Goal: Task Accomplishment & Management: Use online tool/utility

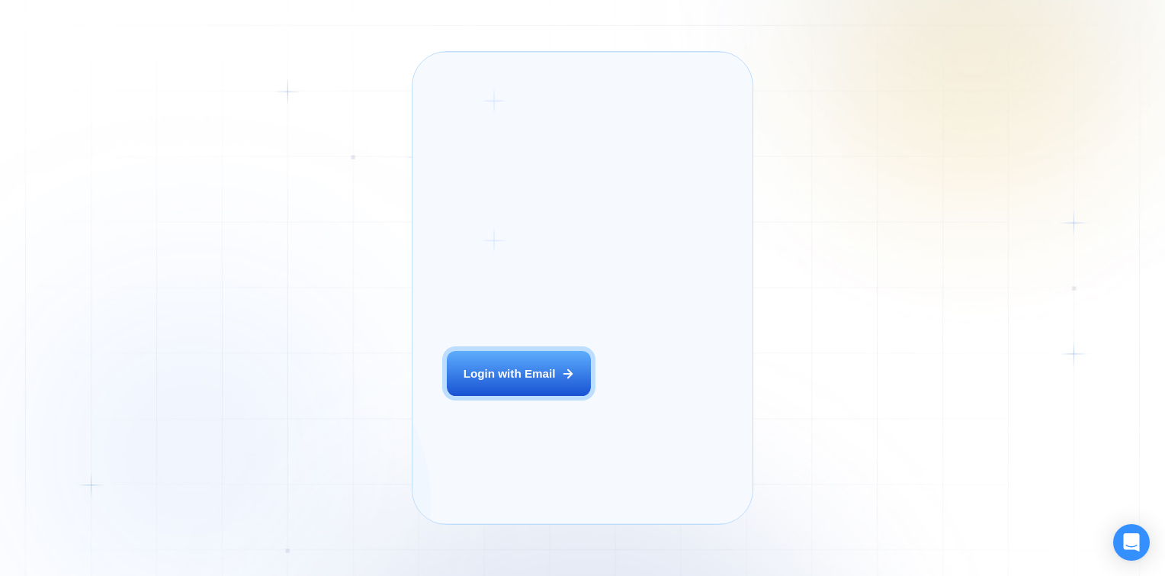
click at [494, 381] on div "Login with Email" at bounding box center [510, 373] width 92 height 16
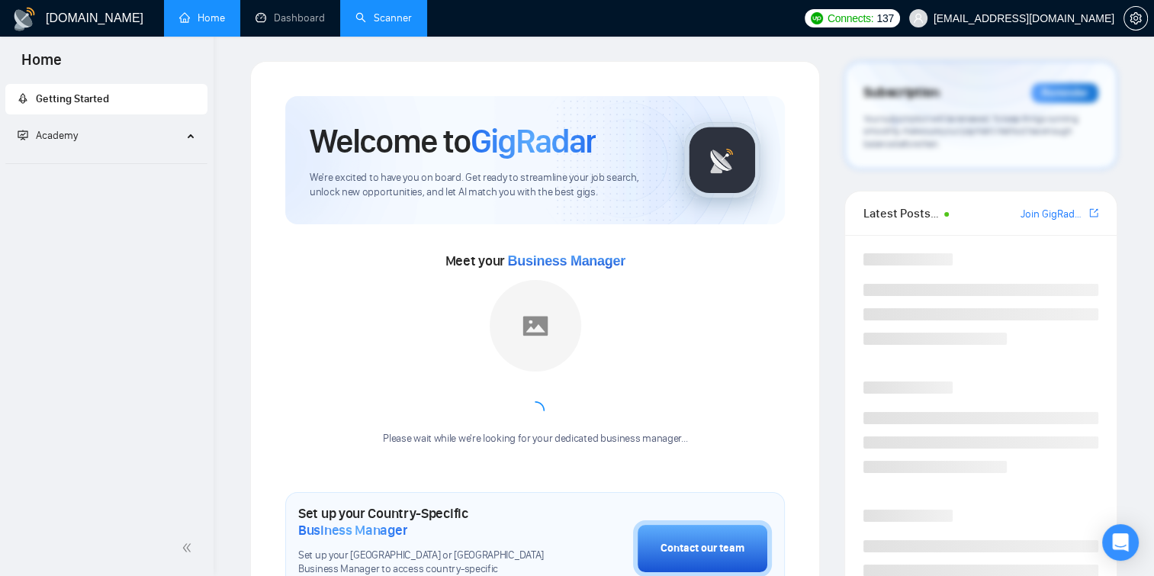
click at [406, 16] on link "Scanner" at bounding box center [383, 17] width 56 height 13
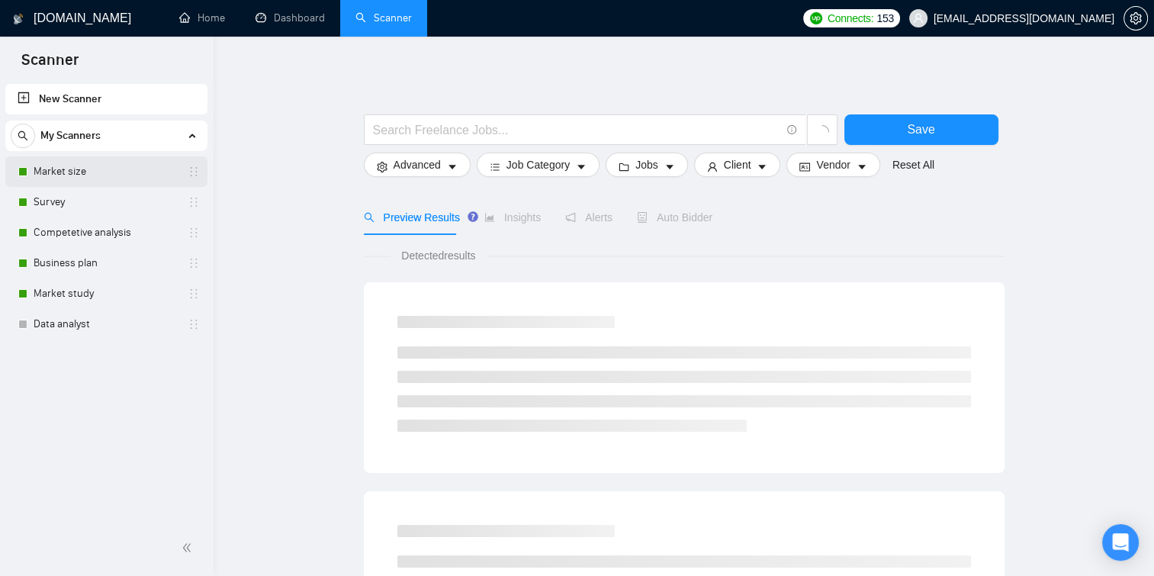
click at [67, 162] on link "Market size" at bounding box center [106, 171] width 145 height 31
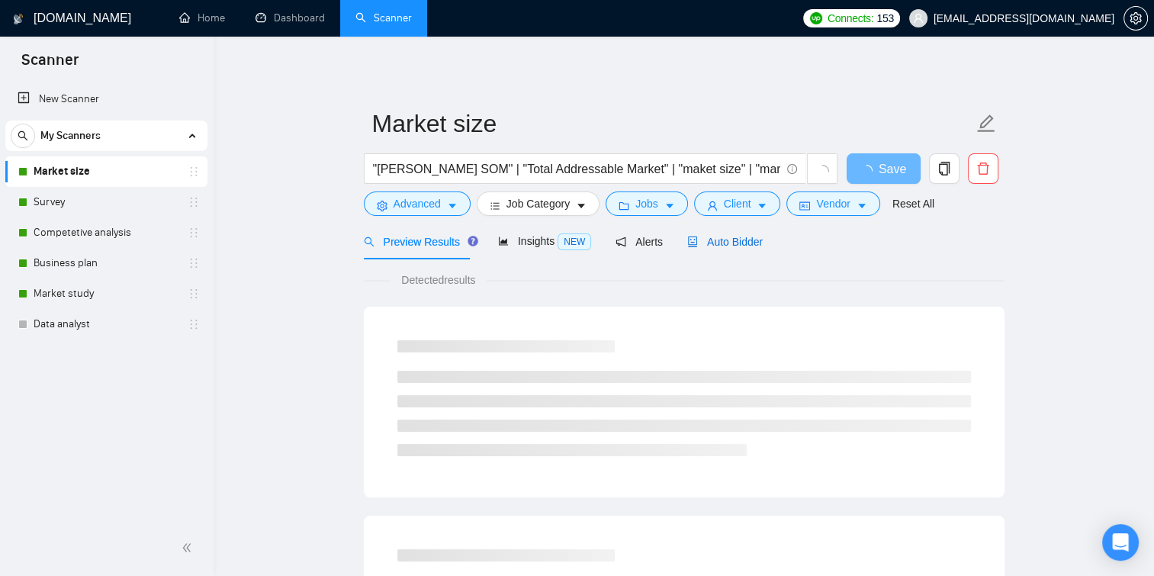
click at [734, 239] on span "Auto Bidder" at bounding box center [725, 242] width 76 height 12
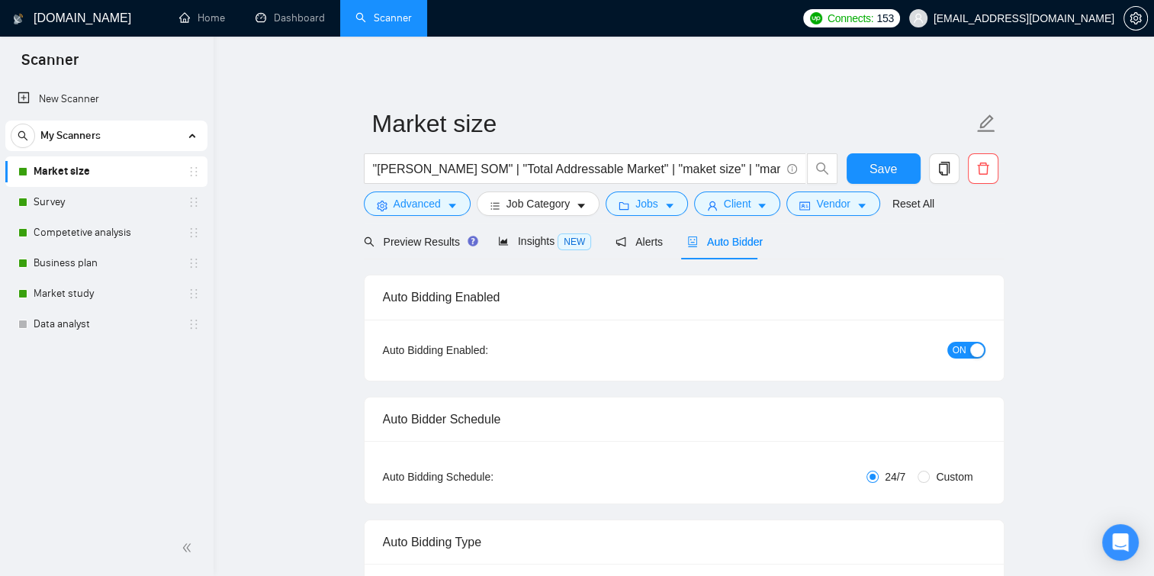
checkbox input "true"
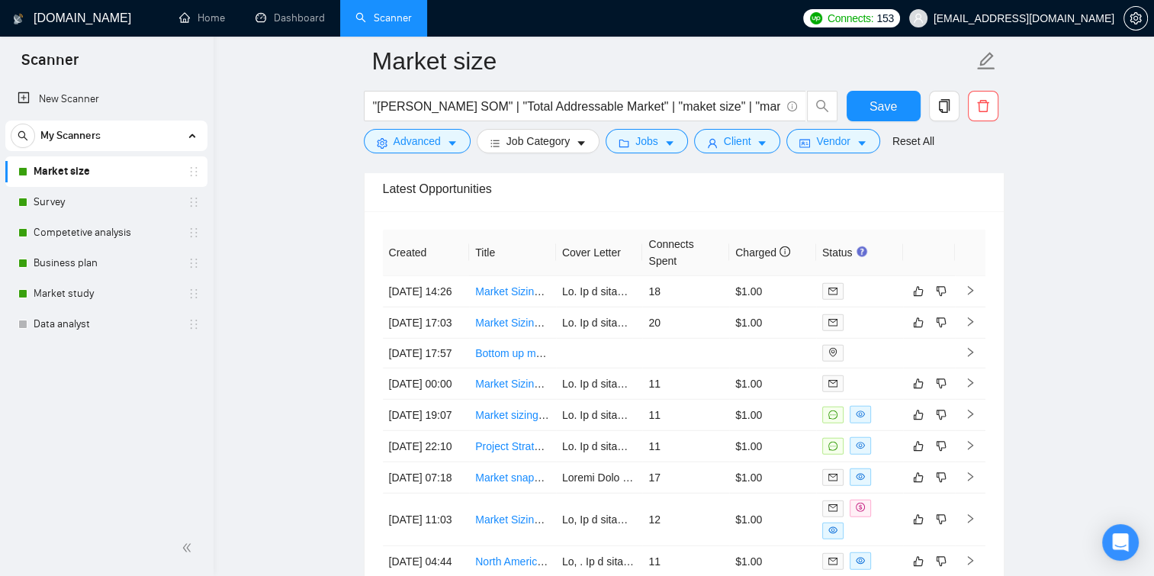
scroll to position [4061, 0]
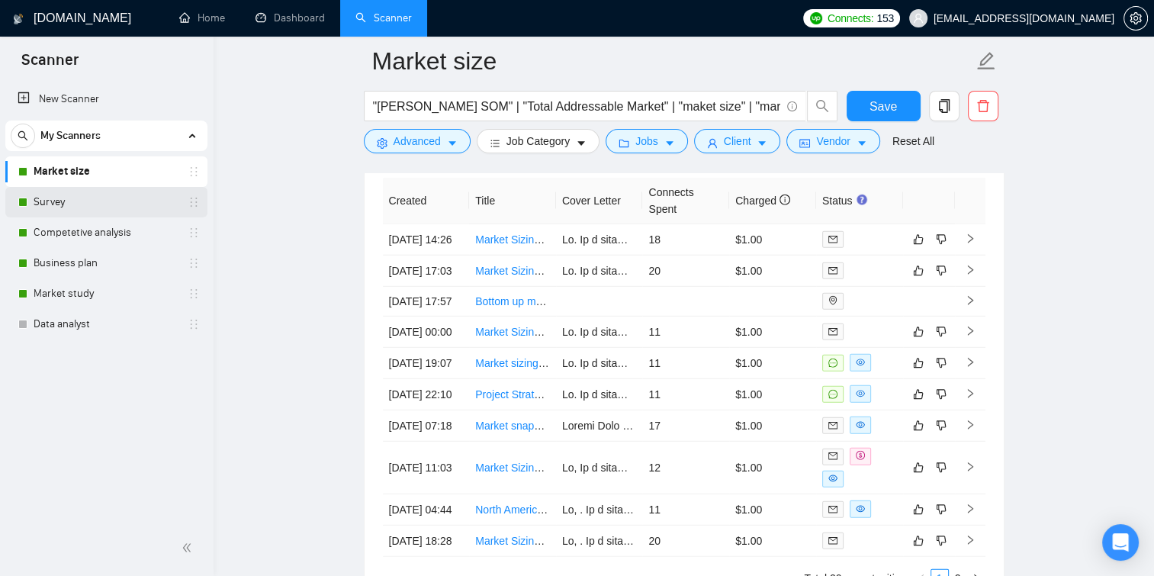
click at [78, 207] on link "Survey" at bounding box center [106, 202] width 145 height 31
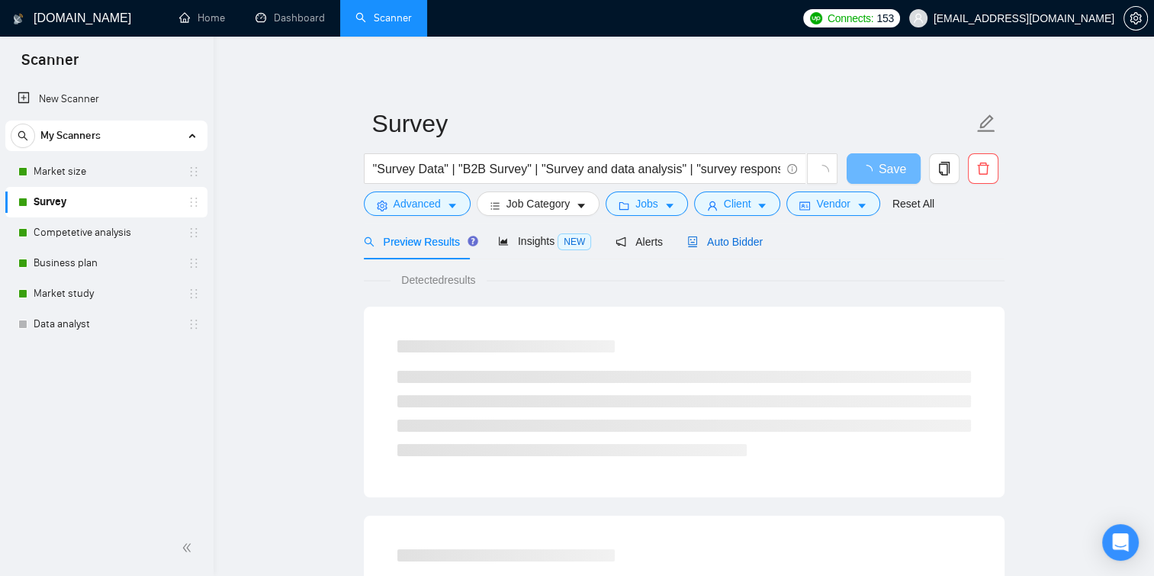
click at [726, 241] on span "Auto Bidder" at bounding box center [725, 242] width 76 height 12
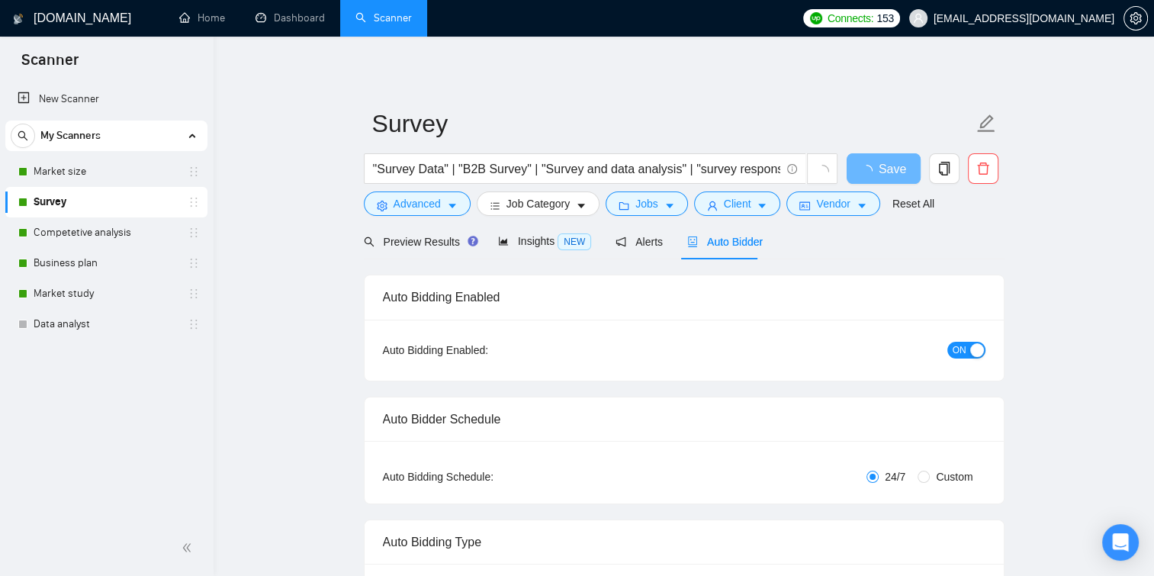
checkbox input "true"
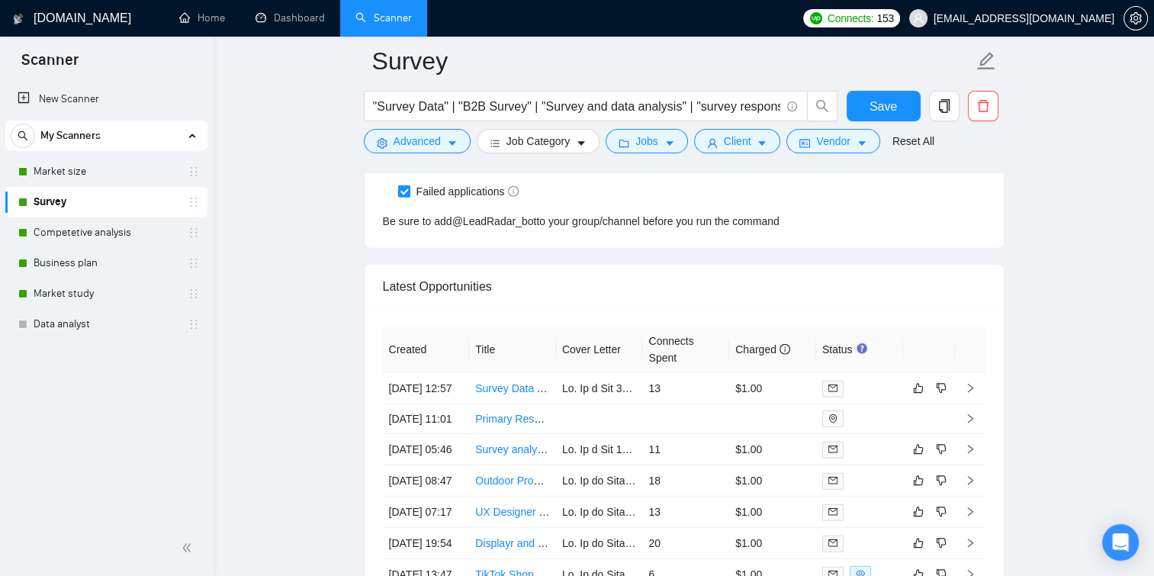
scroll to position [3899, 0]
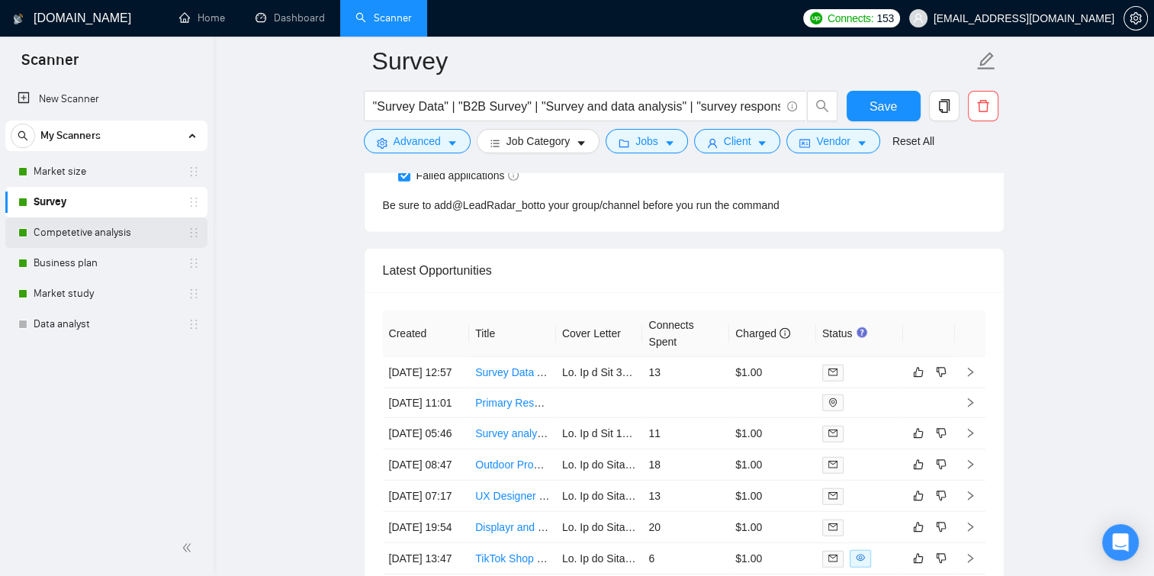
click at [146, 226] on link "Competetive analysis" at bounding box center [106, 232] width 145 height 31
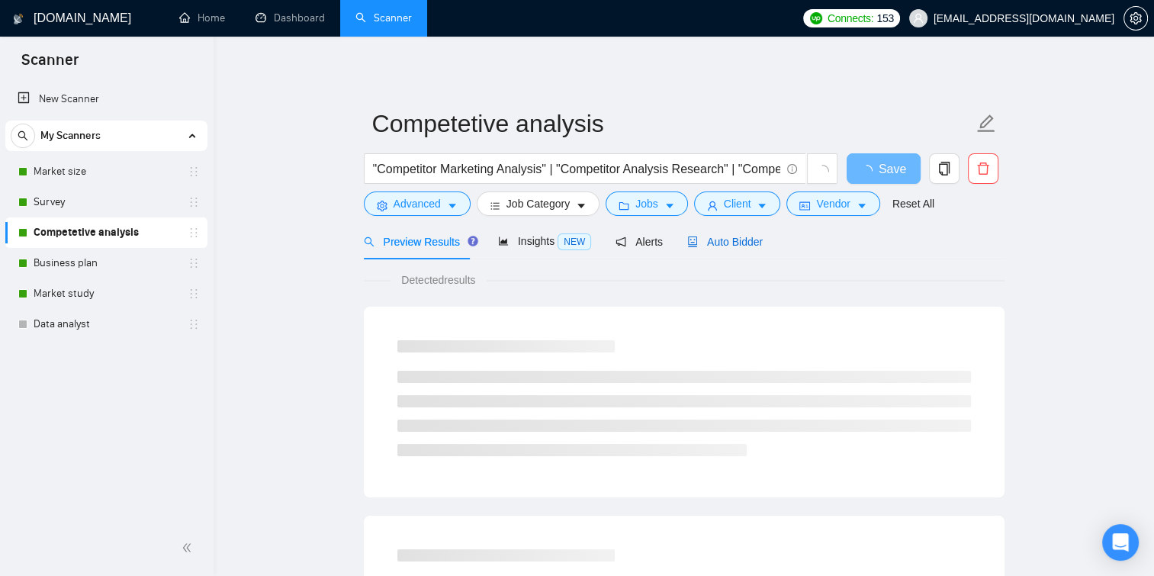
click at [691, 238] on span "Auto Bidder" at bounding box center [725, 242] width 76 height 12
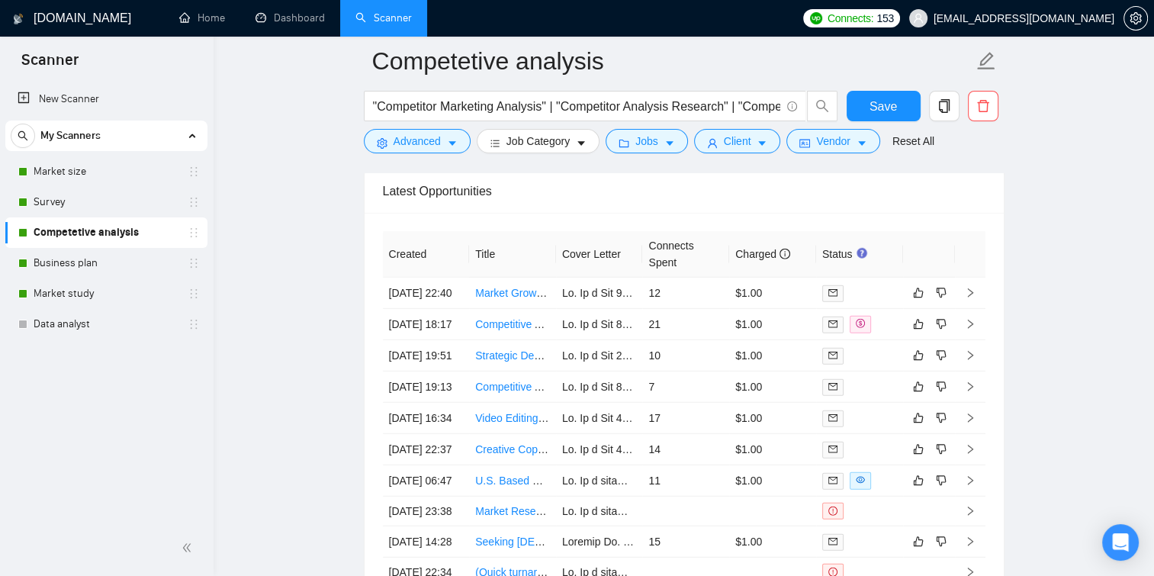
scroll to position [4061, 0]
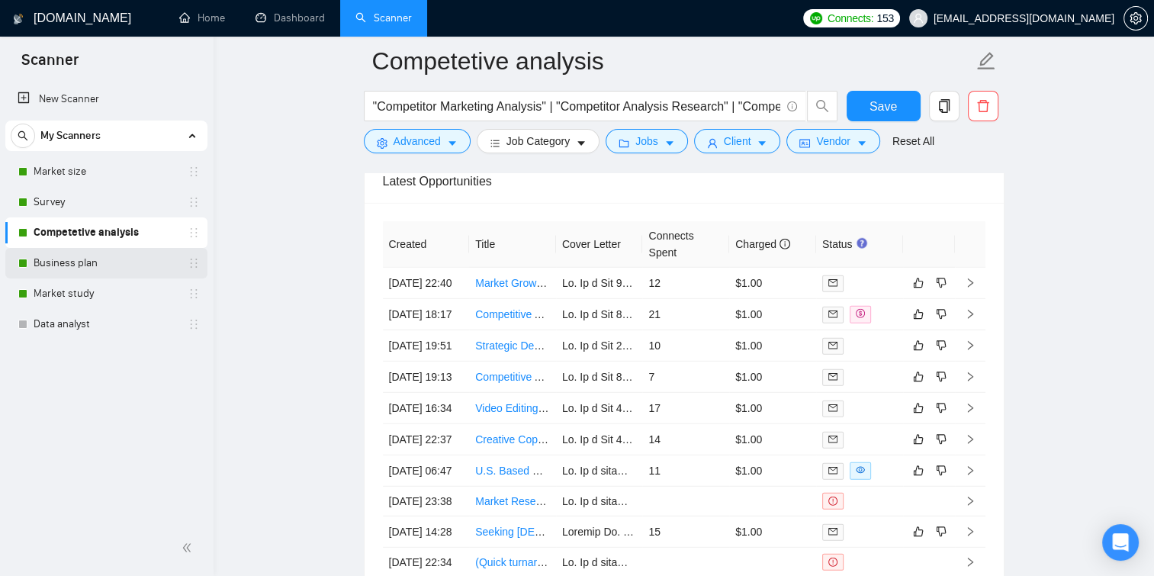
click at [88, 255] on link "Business plan" at bounding box center [106, 263] width 145 height 31
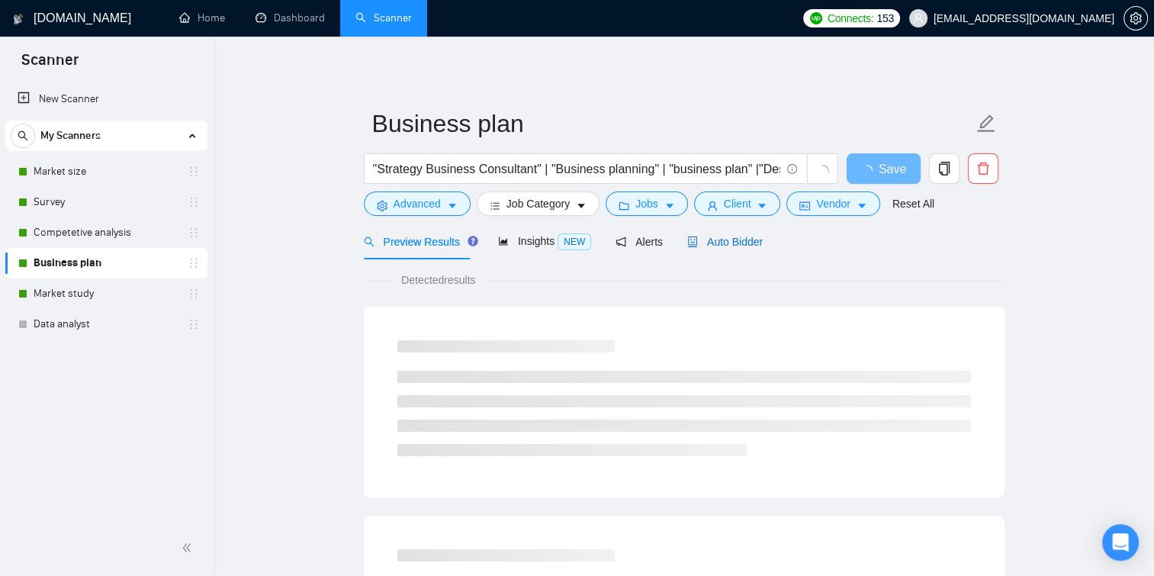
click at [718, 241] on span "Auto Bidder" at bounding box center [725, 242] width 76 height 12
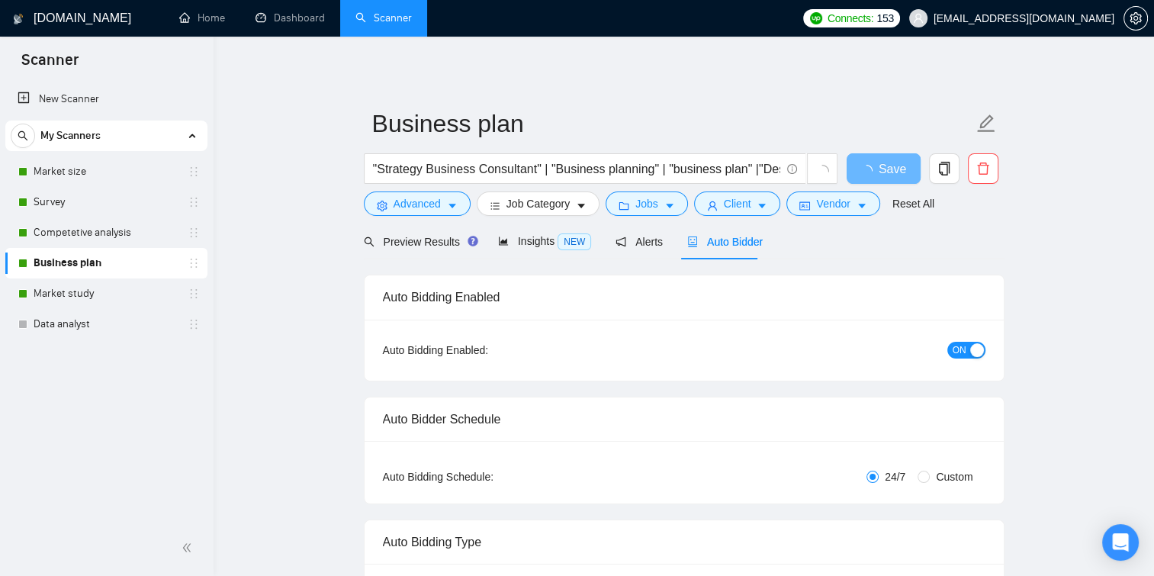
checkbox input "true"
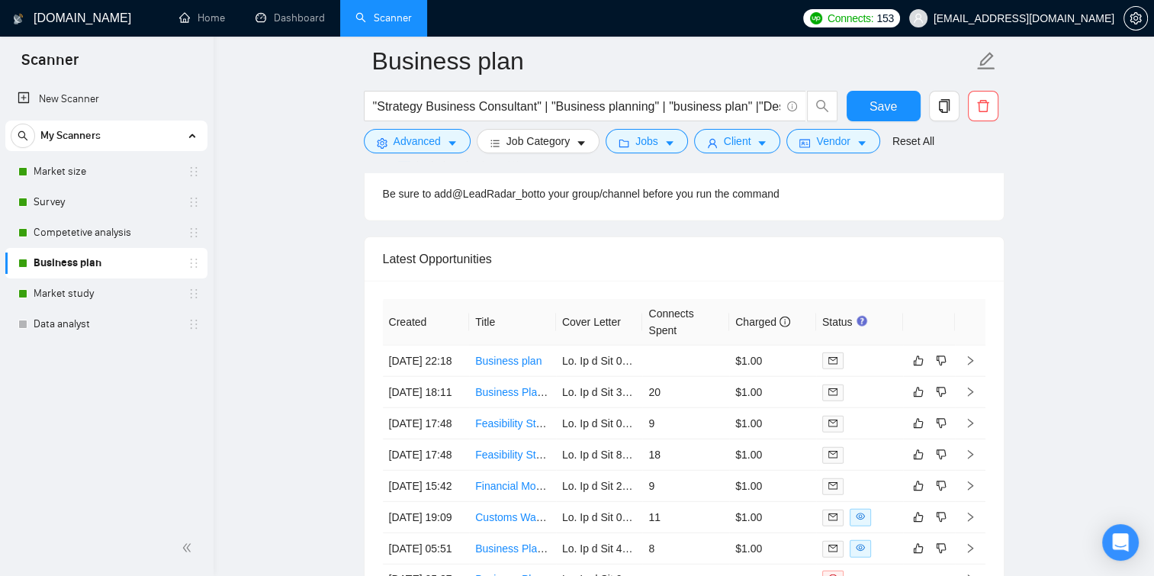
scroll to position [3878, 0]
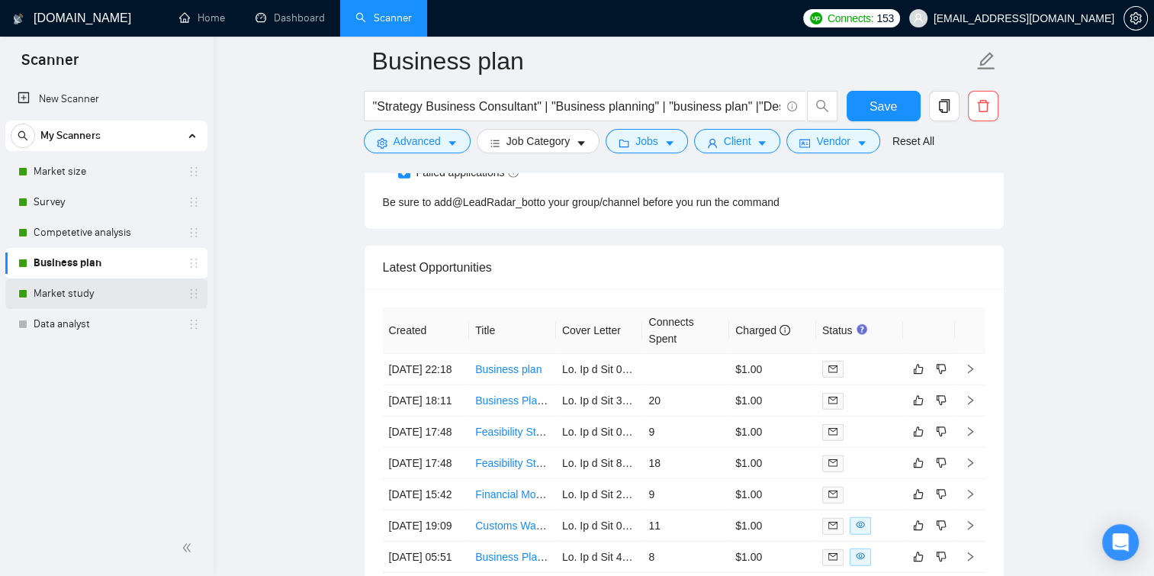
click at [116, 308] on link "Market study" at bounding box center [106, 293] width 145 height 31
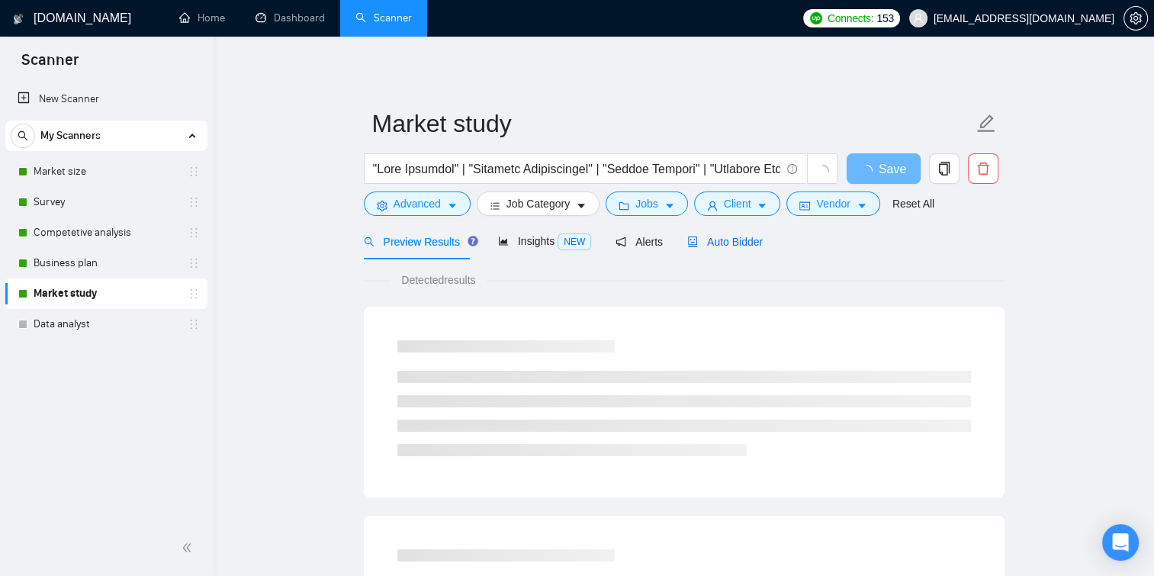
click at [701, 240] on span "Auto Bidder" at bounding box center [725, 242] width 76 height 12
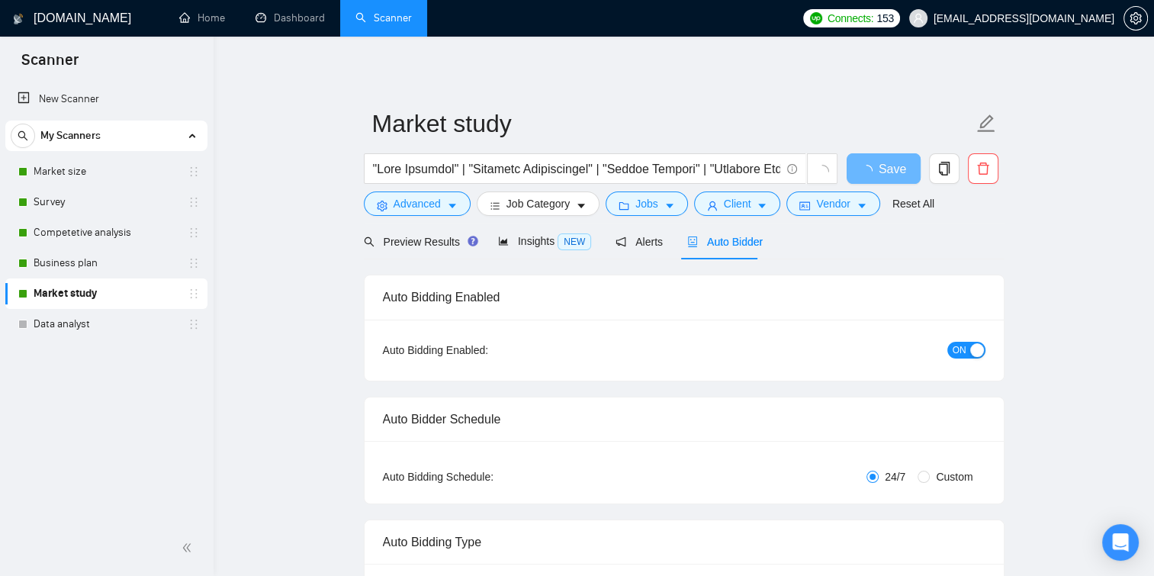
checkbox input "true"
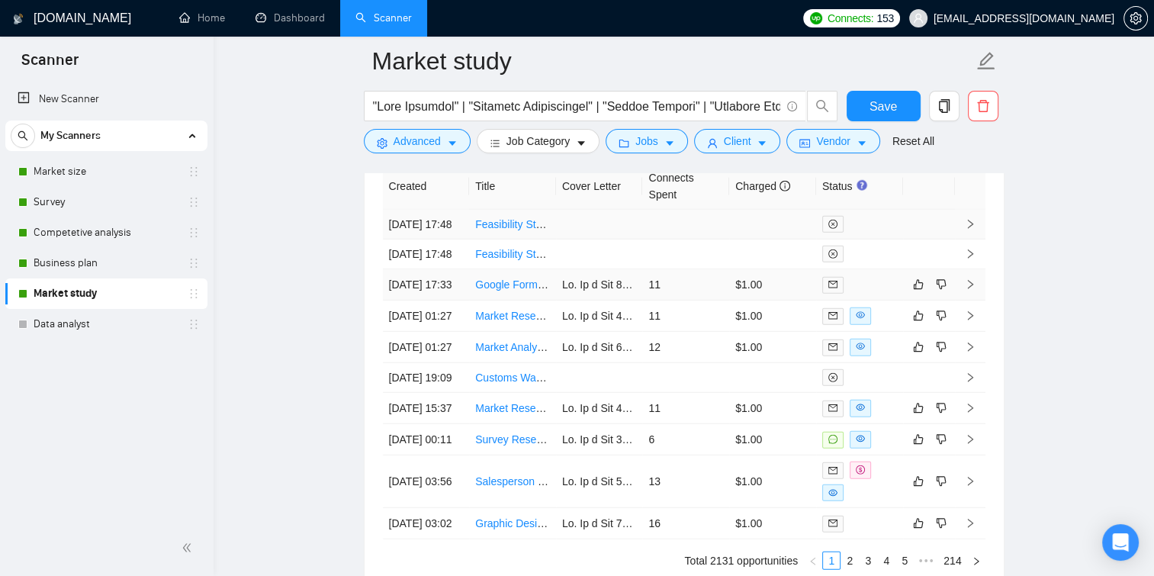
scroll to position [4091, 0]
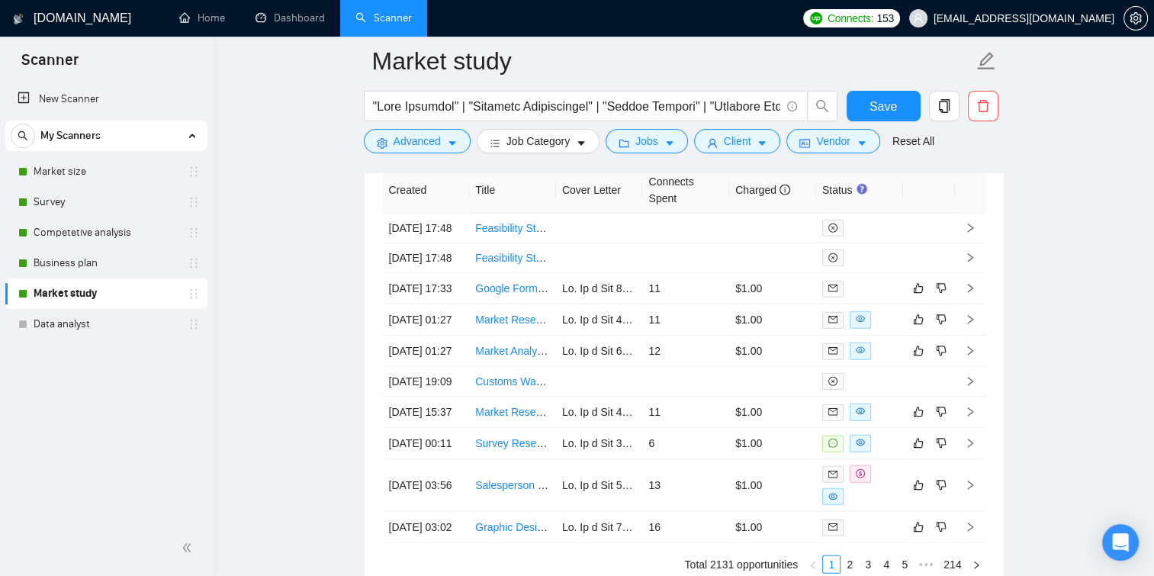
drag, startPoint x: 493, startPoint y: 222, endPoint x: 339, endPoint y: 259, distance: 159.1
click at [173, 314] on link "Data analyst" at bounding box center [106, 324] width 145 height 31
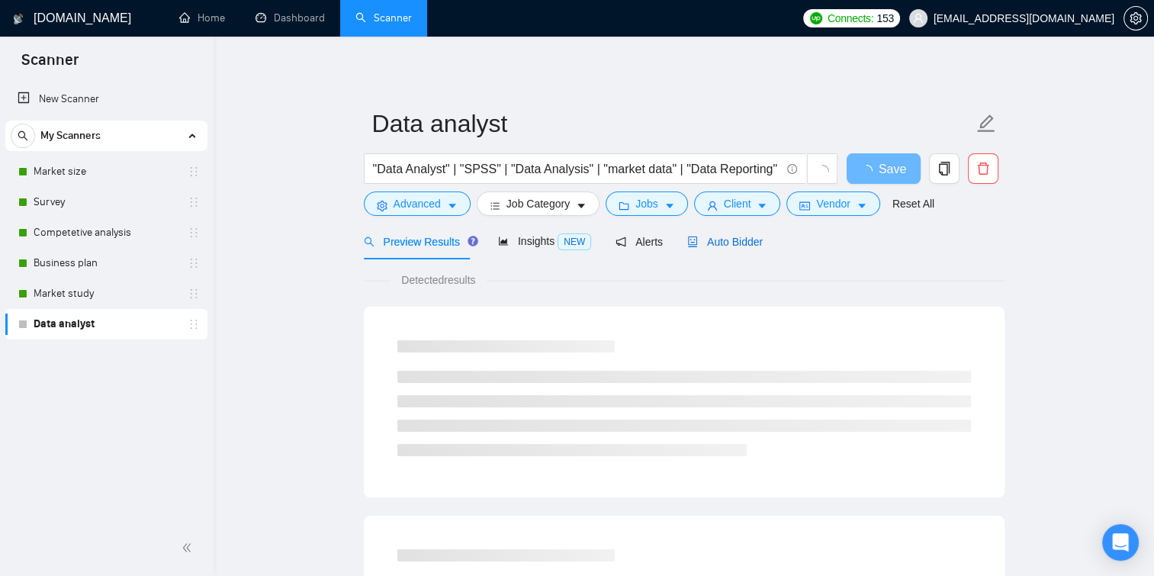
click at [689, 246] on icon "robot" at bounding box center [692, 241] width 11 height 11
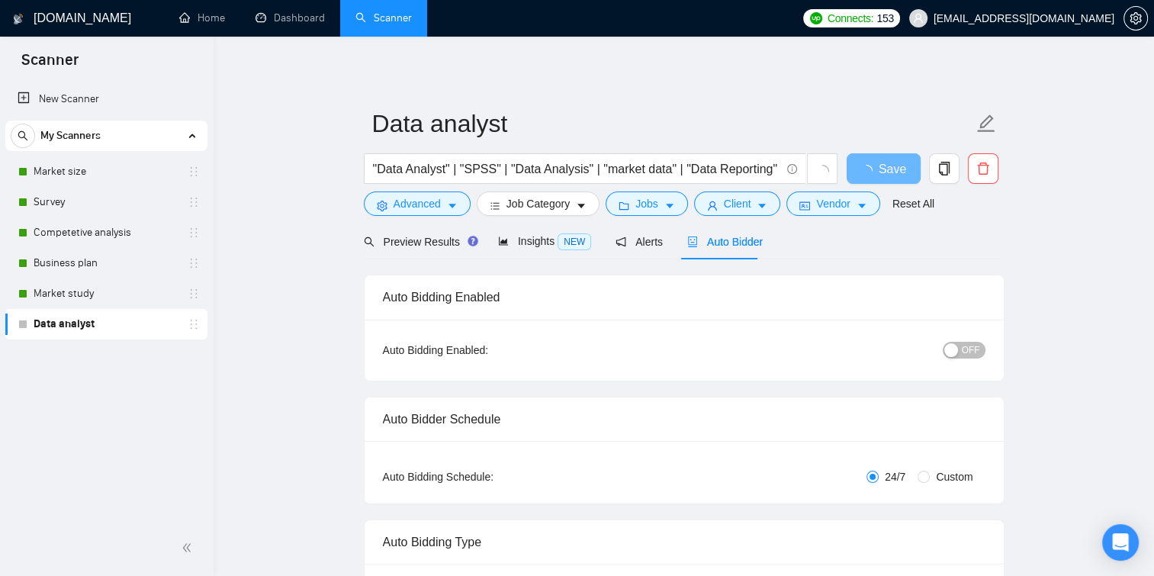
checkbox input "true"
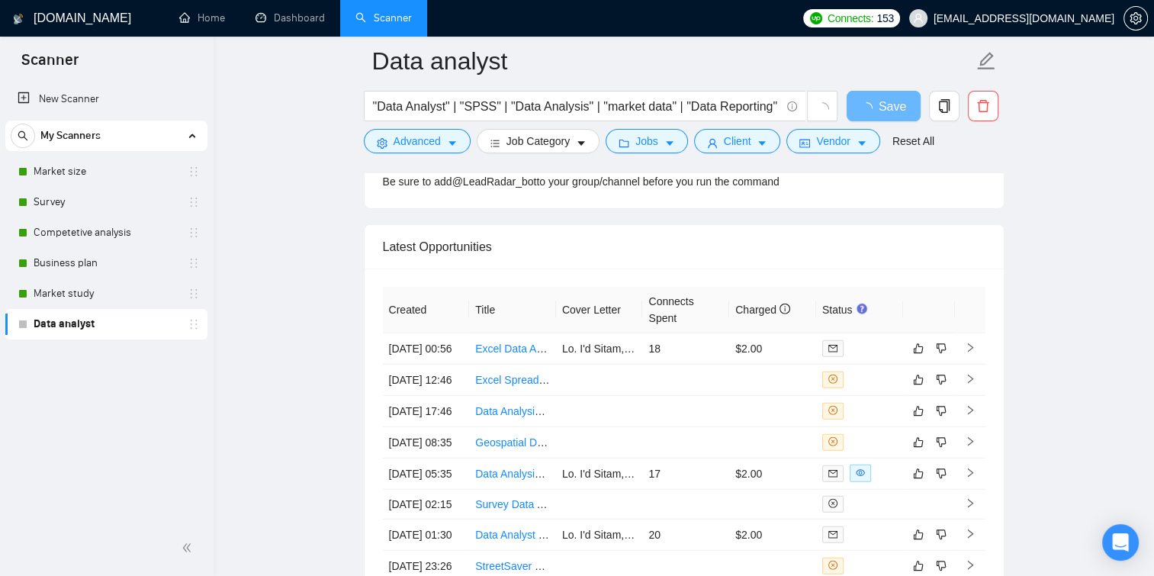
scroll to position [3689, 0]
